Goal: Information Seeking & Learning: Find specific fact

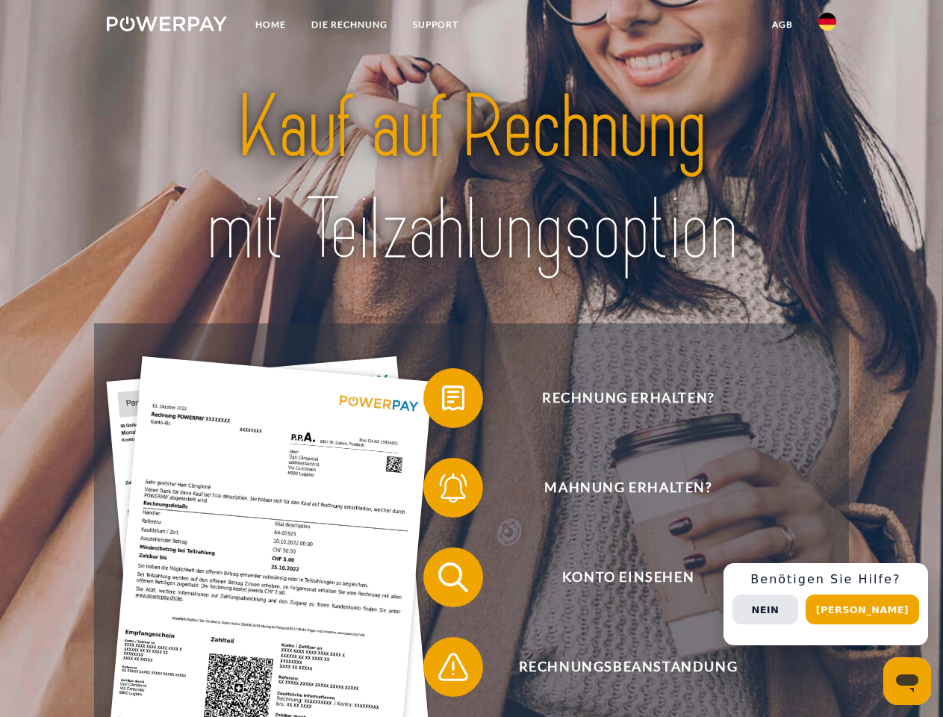
click at [166, 26] on img at bounding box center [167, 23] width 120 height 15
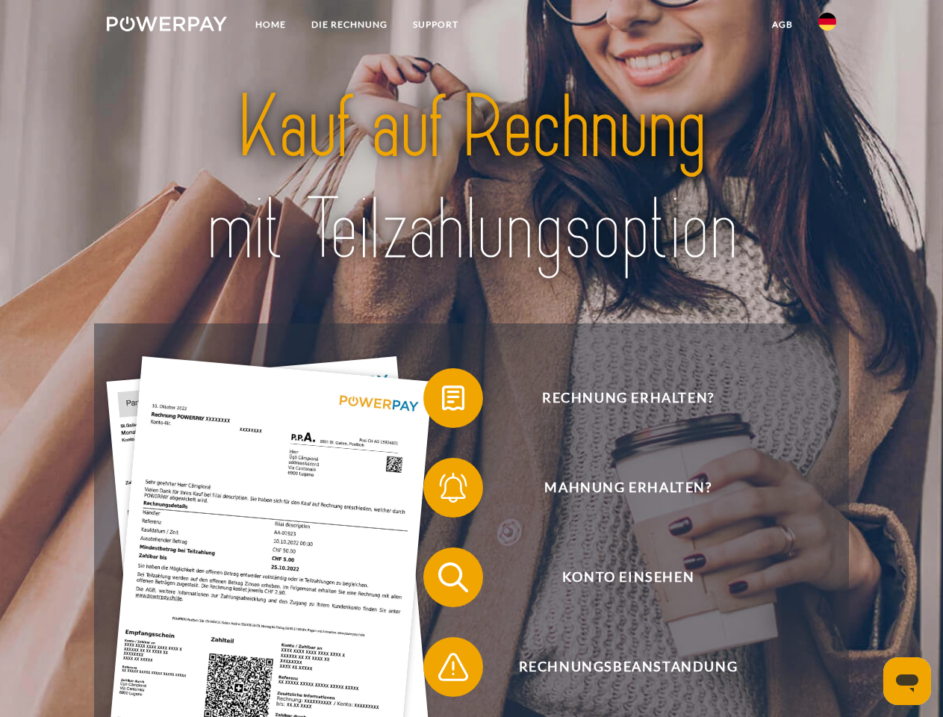
click at [827, 26] on img at bounding box center [827, 22] width 18 height 18
click at [782, 25] on link "agb" at bounding box center [782, 24] width 46 height 27
click at [442, 401] on span at bounding box center [430, 398] width 75 height 75
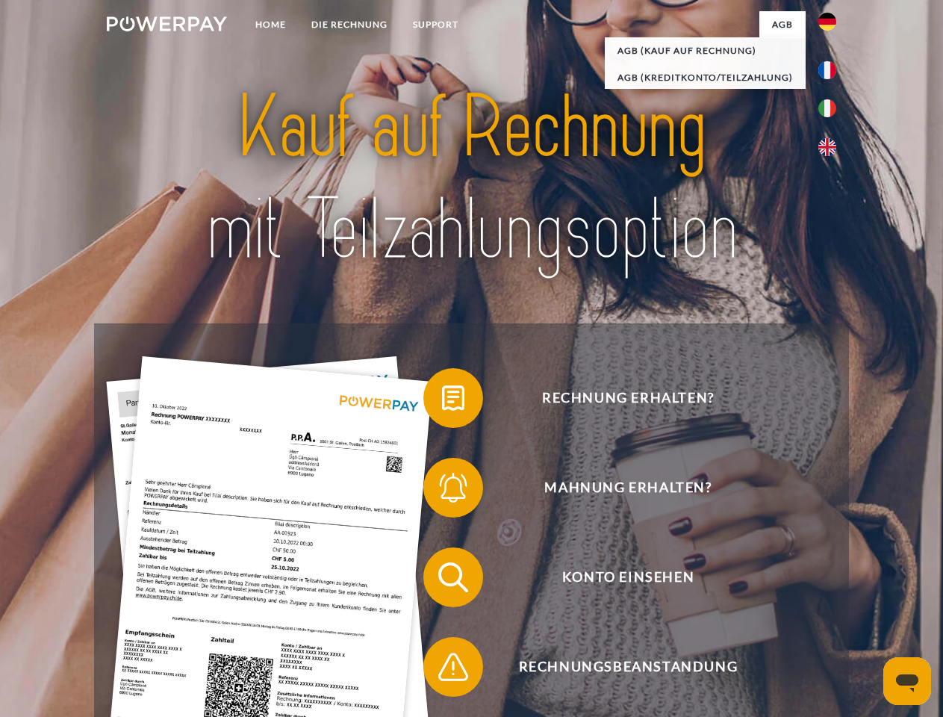
click at [442, 490] on span at bounding box center [430, 487] width 75 height 75
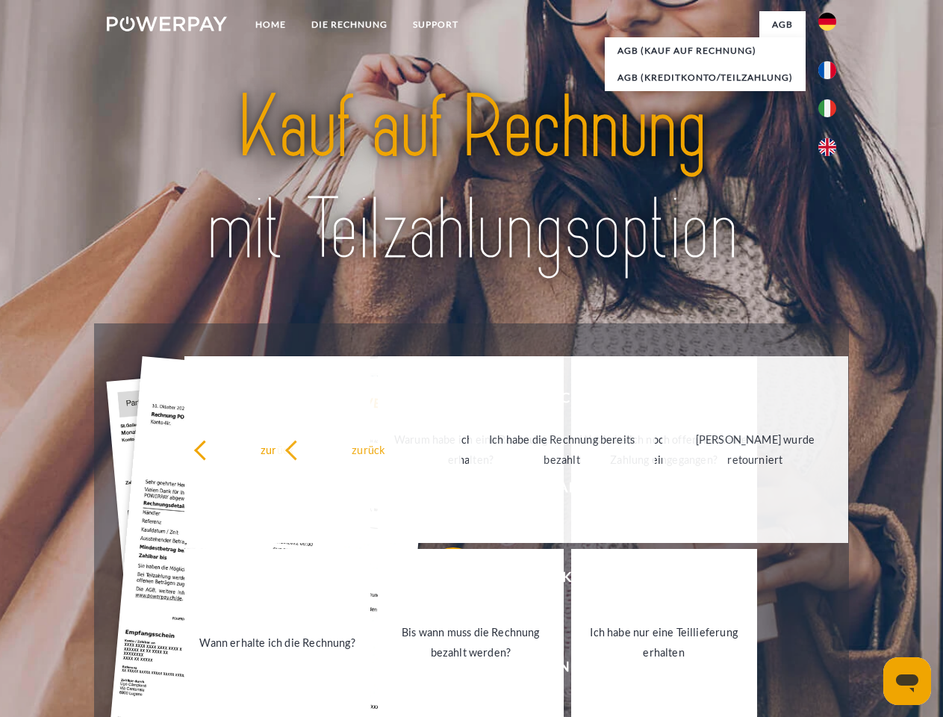
click at [442, 580] on link "Bis wann muss die Rechnung bezahlt werden?" at bounding box center [471, 642] width 186 height 187
click at [442, 670] on link "Bis wann muss die Rechnung bezahlt werden?" at bounding box center [471, 642] width 186 height 187
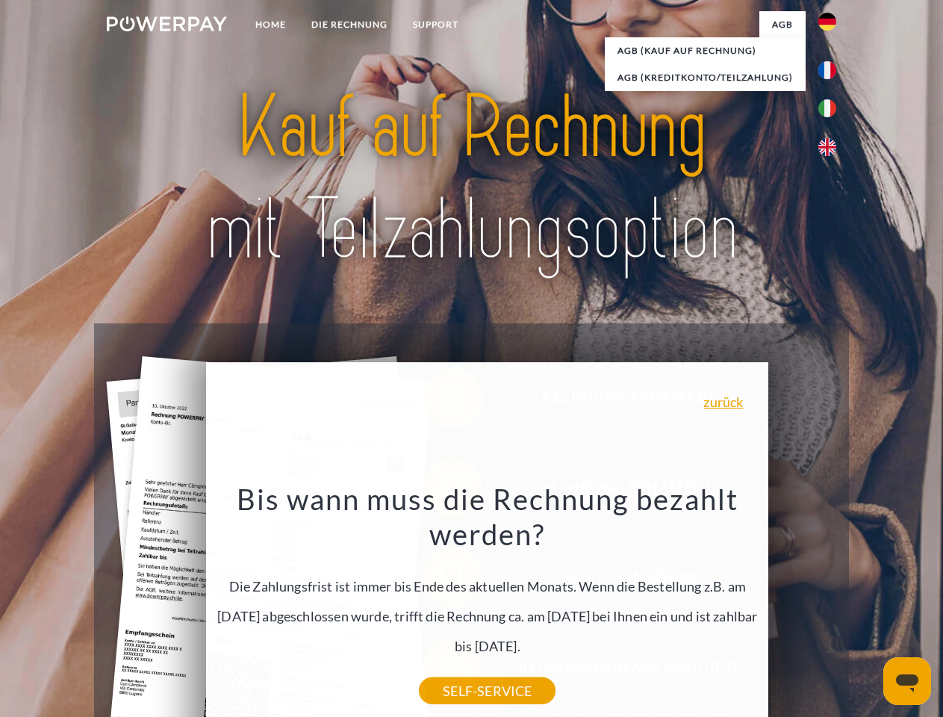
click at [794, 607] on span "Konto einsehen" at bounding box center [628, 577] width 366 height 60
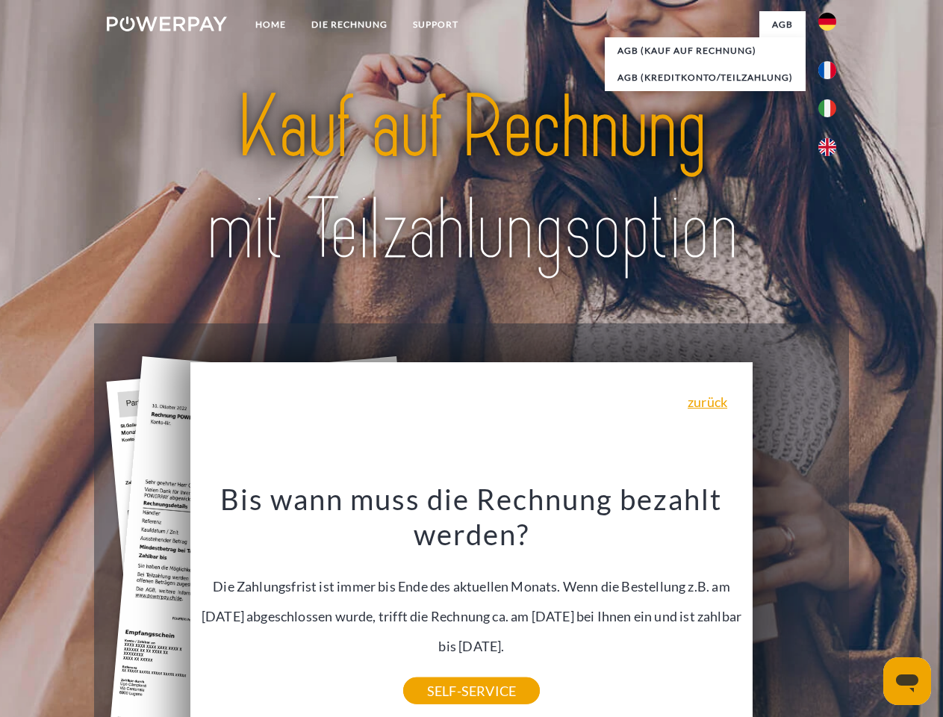
click at [867, 609] on header "Home DIE RECHNUNG SUPPORT" at bounding box center [471, 515] width 943 height 1031
